Goal: Use online tool/utility: Use online tool/utility

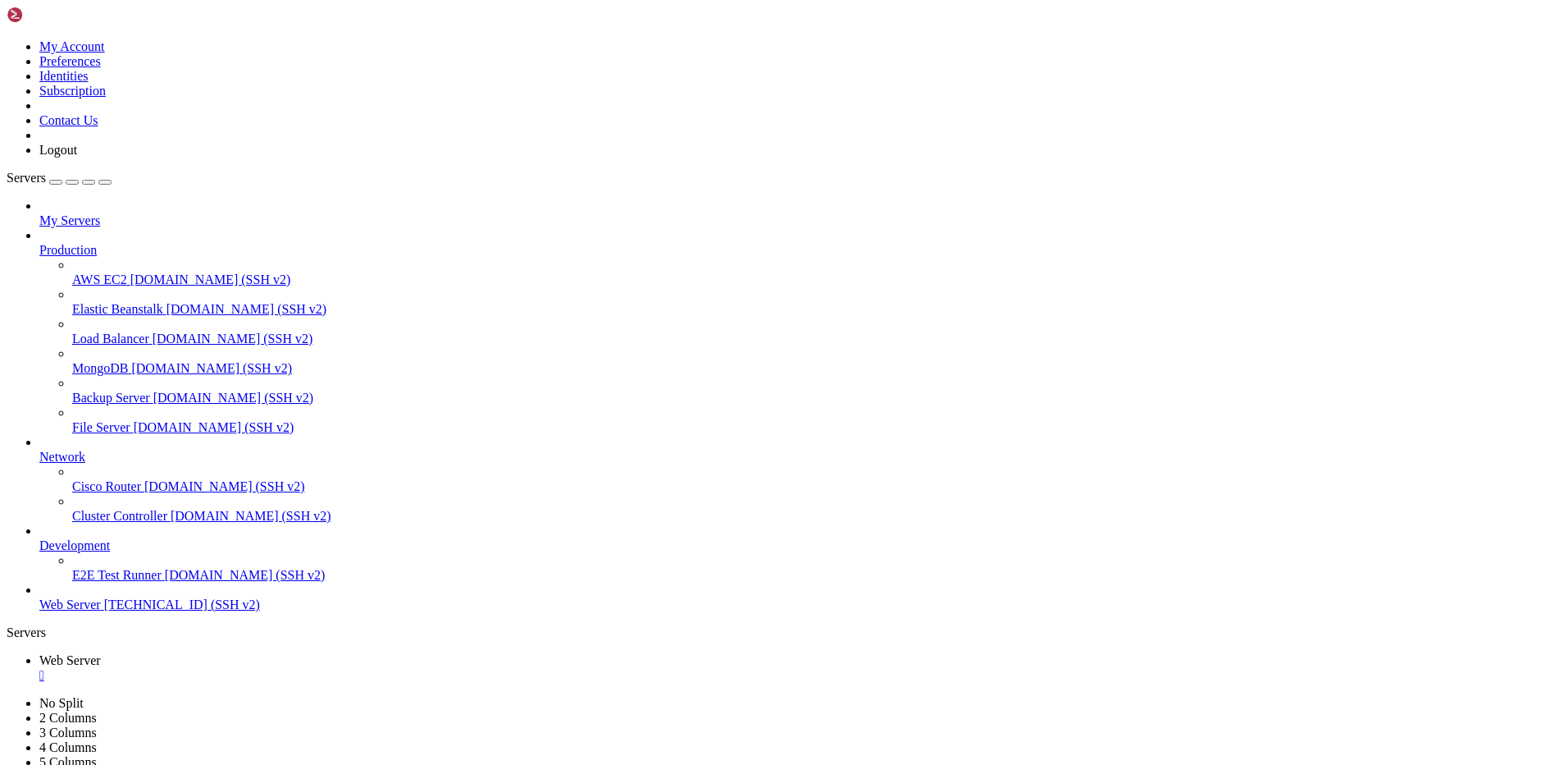
scroll to position [1740, 0]
click at [0, 52] on html "Loading... My Account Preferences Identities Subscription Contact Us Logout Ser…" at bounding box center [784, 497] width 1568 height 995
drag, startPoint x: 304, startPoint y: 17, endPoint x: 844, endPoint y: 22, distance: 540.0
click at [0, 38] on html "Loading... My Account Preferences Identities Subscription Contact Us Logout Ser…" at bounding box center [784, 497] width 1568 height 995
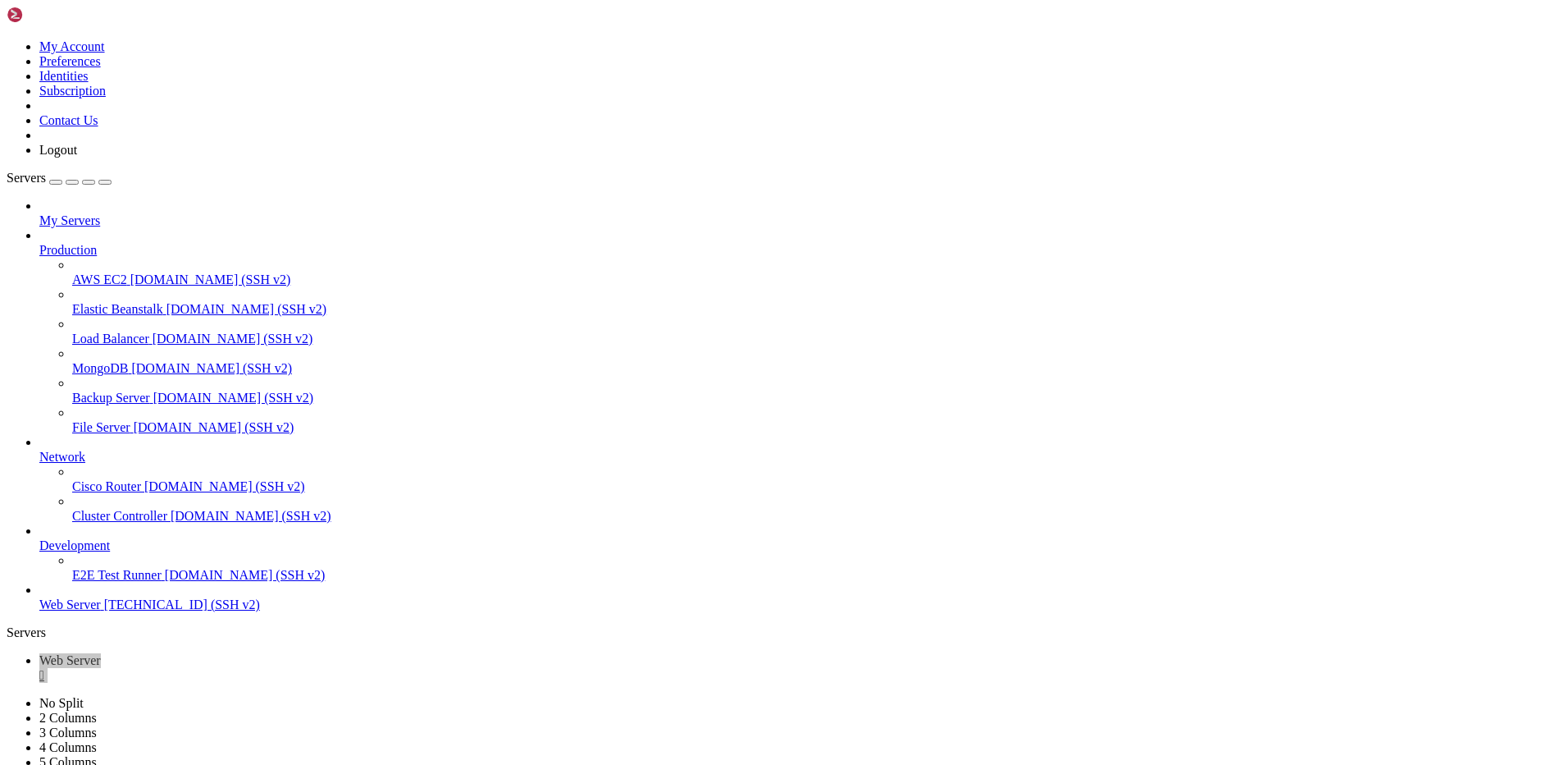
drag, startPoint x: 103, startPoint y: 1271, endPoint x: 190, endPoint y: 1267, distance: 87.1
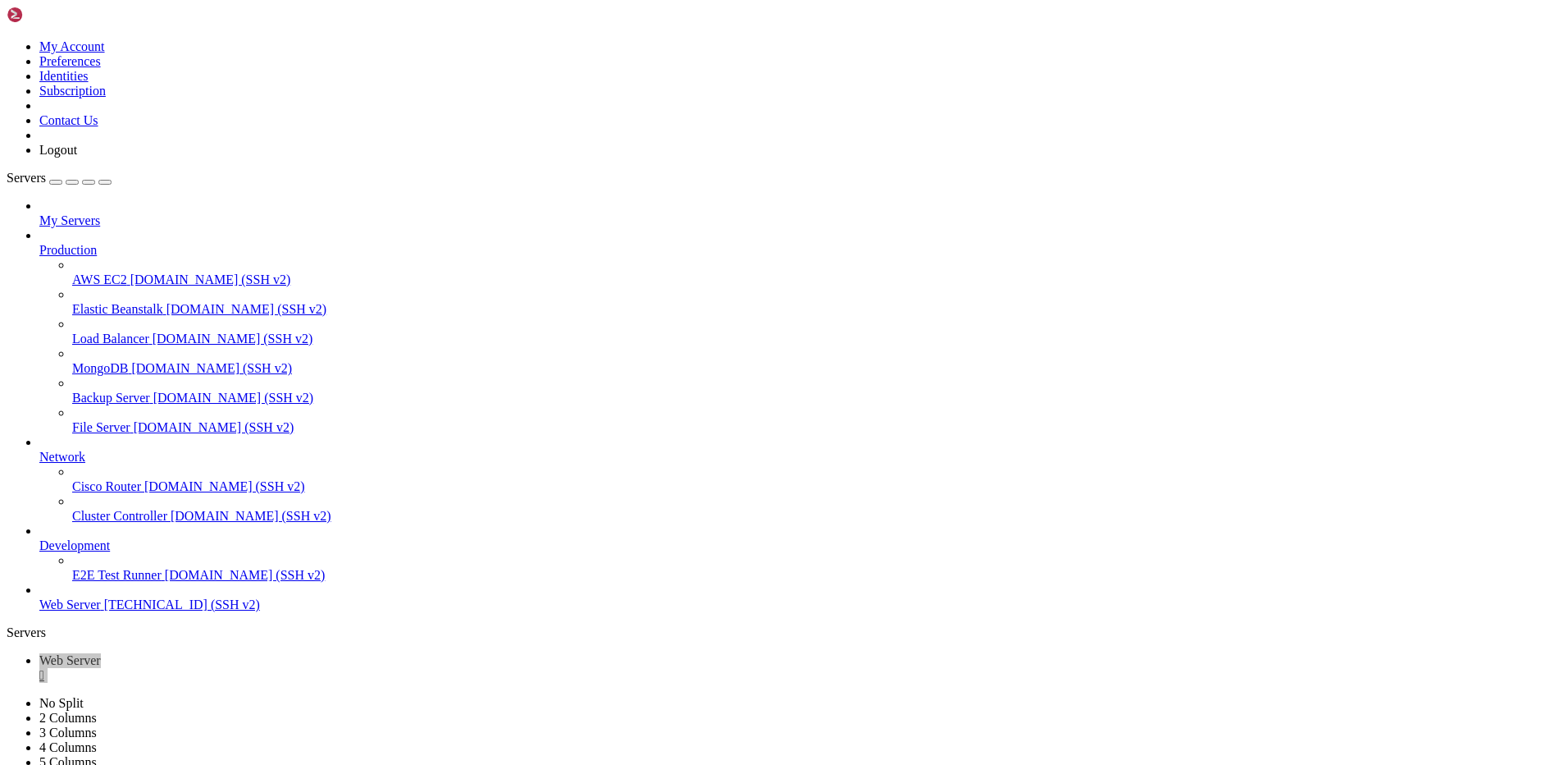
copy x-row "[TECHNICAL_ID]"
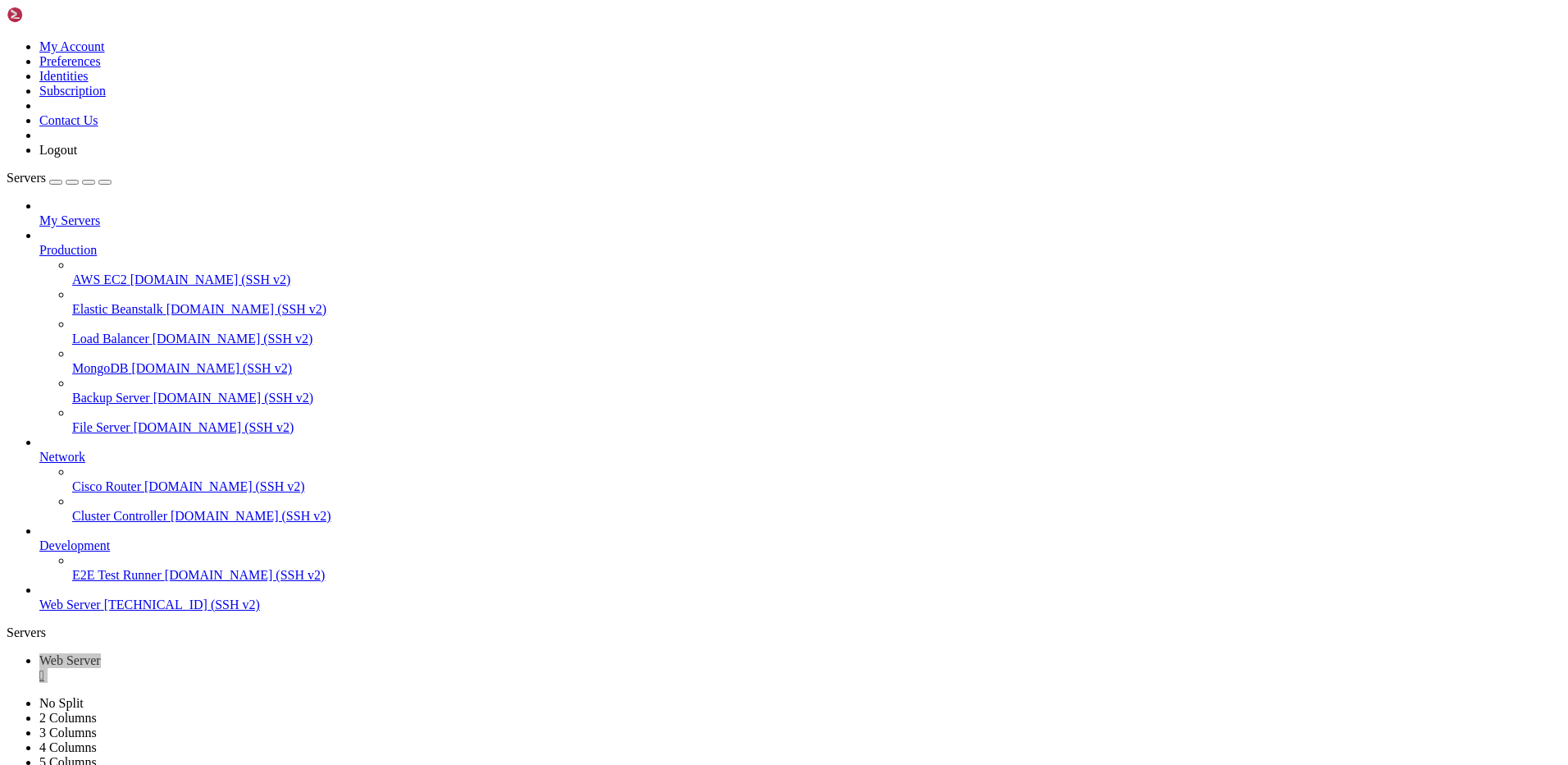
drag, startPoint x: 102, startPoint y: 1153, endPoint x: 188, endPoint y: 1156, distance: 86.1
copy x-row "[TECHNICAL_ID]"
drag, startPoint x: 438, startPoint y: 1525, endPoint x: 772, endPoint y: 1539, distance: 334.3
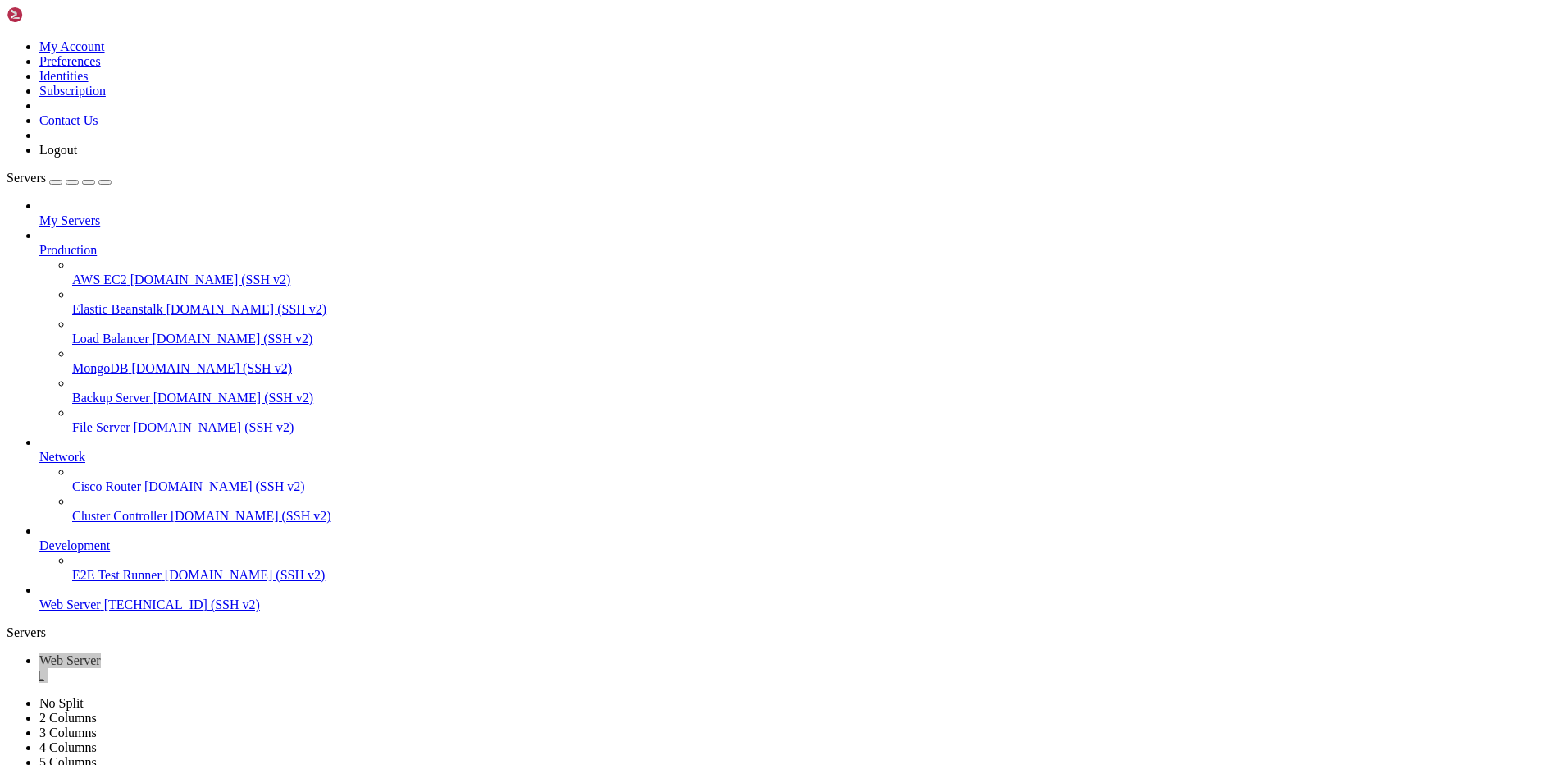
drag, startPoint x: 473, startPoint y: 1577, endPoint x: 716, endPoint y: 1579, distance: 243.0
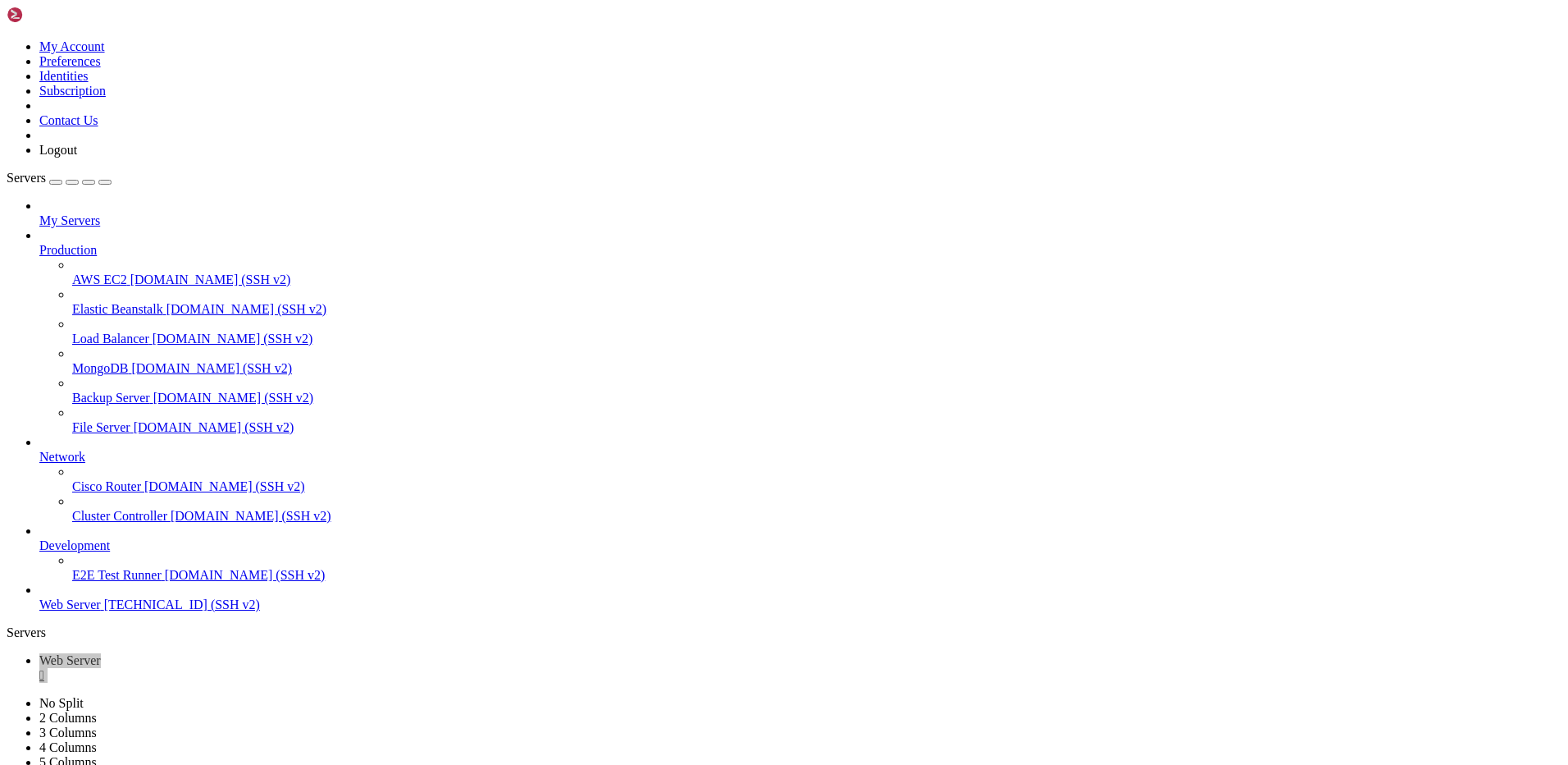
drag, startPoint x: 28, startPoint y: 1384, endPoint x: 89, endPoint y: 1383, distance: 61.0
